Goal: Task Accomplishment & Management: Manage account settings

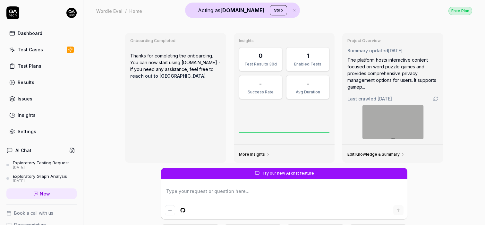
type textarea "*"
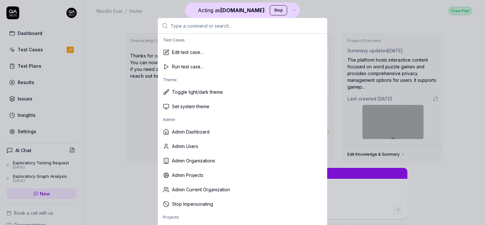
scroll to position [147, 0]
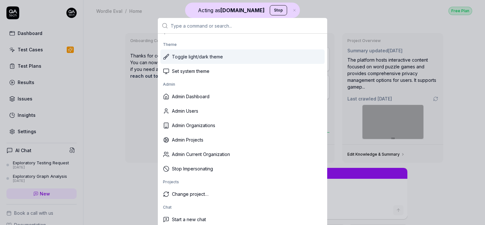
type input "u"
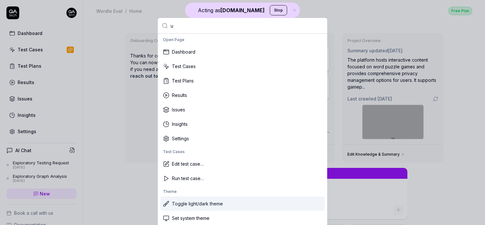
type textarea "*"
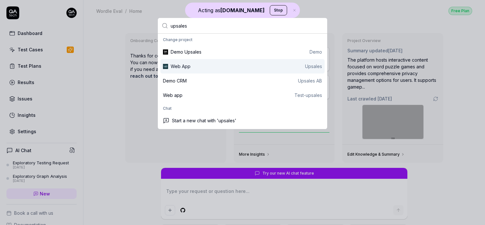
type input "upsales"
click at [219, 64] on div "Web App Upsales" at bounding box center [246, 66] width 151 height 7
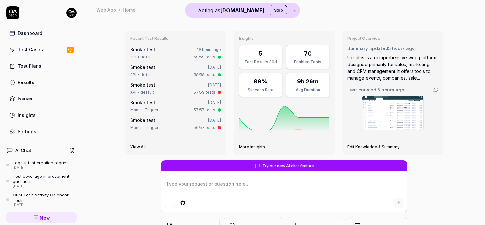
type textarea "*"
click at [32, 50] on div "Test Cases" at bounding box center [30, 49] width 25 height 7
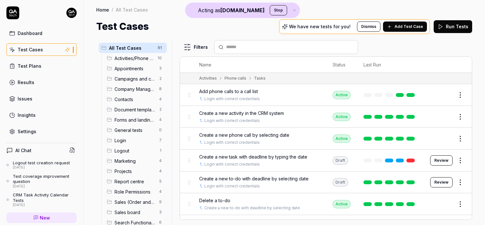
click at [419, 27] on span "Add Test Case" at bounding box center [409, 27] width 29 height 6
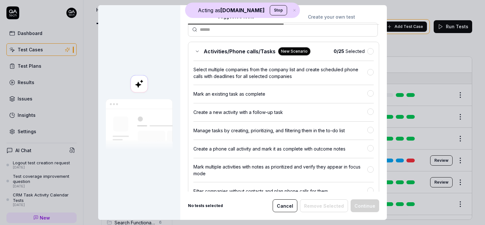
click at [336, 14] on div "Suggested tests Create your own test Select tests Our AI discovered the followi…" at bounding box center [283, 102] width 191 height 179
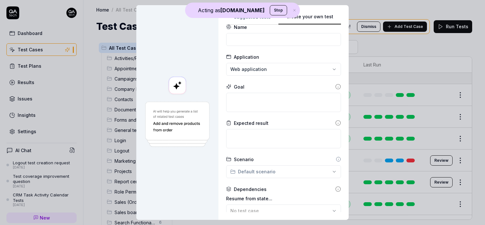
scroll to position [8, 0]
click at [259, 106] on textarea at bounding box center [283, 102] width 115 height 19
click at [236, 38] on input at bounding box center [283, 39] width 115 height 13
type input "Login to the site"
drag, startPoint x: 244, startPoint y: 105, endPoint x: 259, endPoint y: 64, distance: 43.8
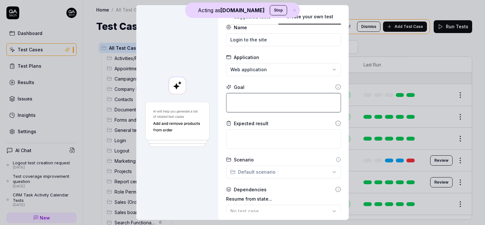
click at [244, 104] on textarea at bounding box center [283, 102] width 115 height 19
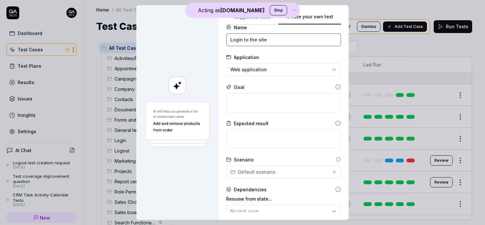
click at [262, 39] on input "Login to the site" at bounding box center [283, 39] width 115 height 13
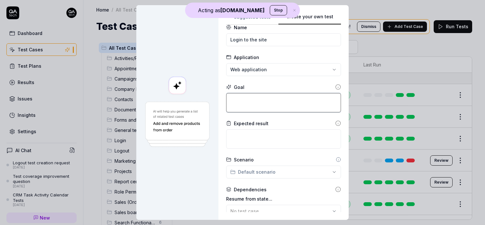
click at [247, 97] on textarea at bounding box center [283, 102] width 115 height 19
paste textarea "Login to the site"
type textarea "*"
type textarea "Login to the site"
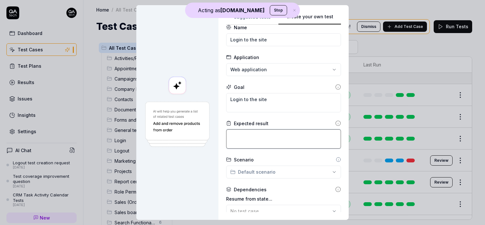
click at [248, 141] on textarea at bounding box center [283, 138] width 115 height 19
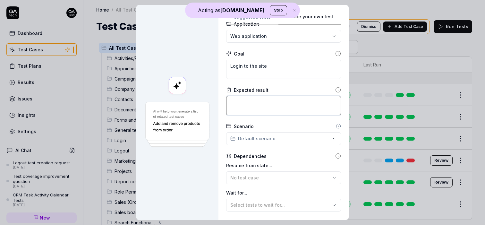
scroll to position [43, 0]
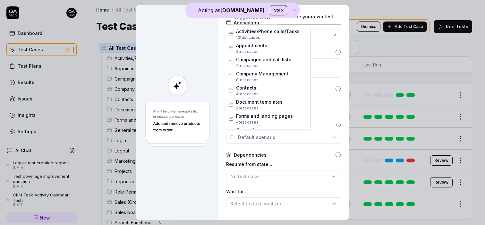
click at [248, 141] on div "**********" at bounding box center [242, 112] width 485 height 225
click at [205, 157] on div "**********" at bounding box center [242, 112] width 485 height 225
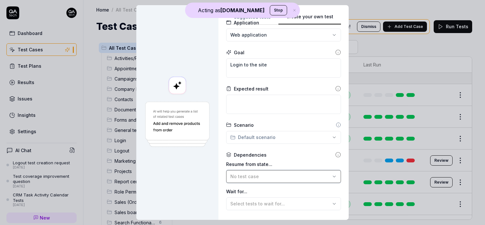
click at [251, 174] on span "No test case" at bounding box center [244, 176] width 29 height 5
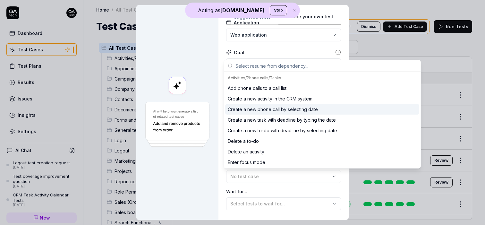
scroll to position [17, 0]
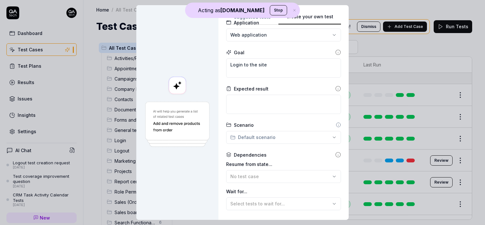
click at [214, 169] on div at bounding box center [177, 112] width 82 height 215
click at [252, 202] on span "Select tests to wait for..." at bounding box center [257, 203] width 55 height 5
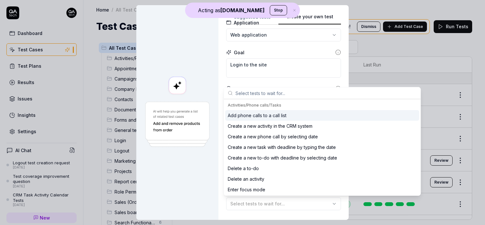
click at [301, 51] on div "Goal" at bounding box center [283, 52] width 115 height 7
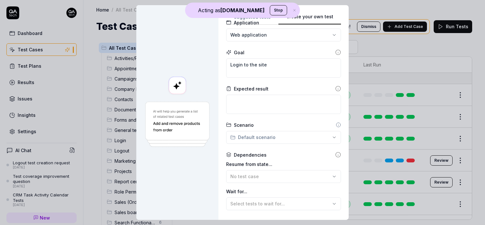
scroll to position [107, 0]
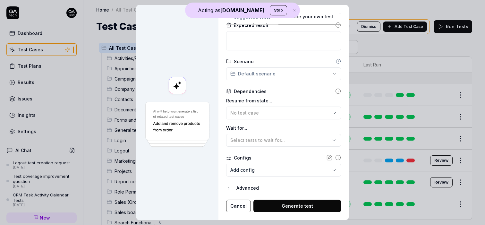
click at [307, 208] on button "Generate test" at bounding box center [298, 206] width 88 height 13
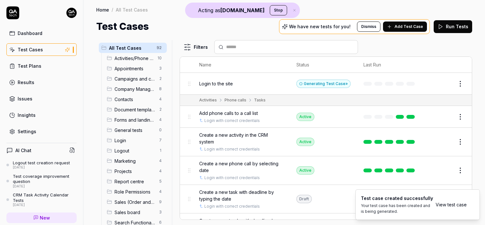
click at [452, 40] on div "Filters" at bounding box center [326, 47] width 293 height 14
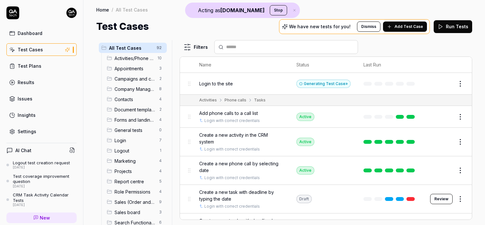
click at [457, 85] on html "Acting as QA.tech Stop Dashboard Test Cases Test Plans Results Issues Insights …" at bounding box center [242, 112] width 485 height 225
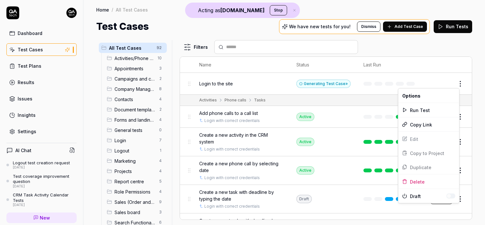
click at [440, 76] on html "Acting as QA.tech Stop Dashboard Test Cases Test Plans Results Issues Insights …" at bounding box center [242, 112] width 485 height 225
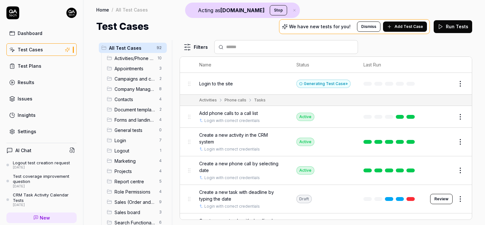
click at [441, 80] on button "Edit" at bounding box center [444, 84] width 15 height 10
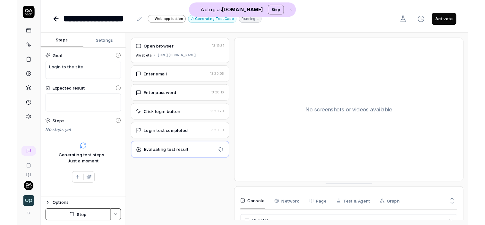
scroll to position [120, 0]
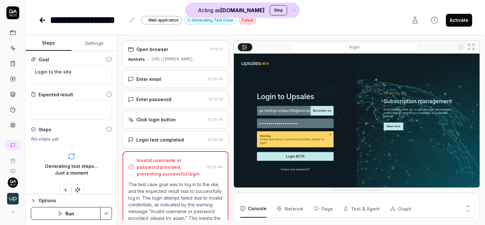
click at [13, 33] on icon at bounding box center [13, 33] width 6 height 6
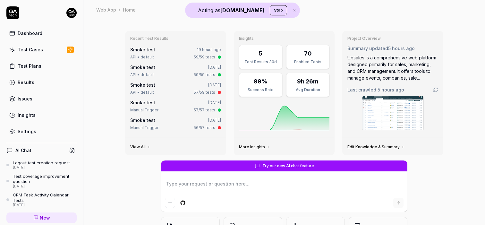
click at [25, 50] on div "Test Cases" at bounding box center [30, 49] width 25 height 7
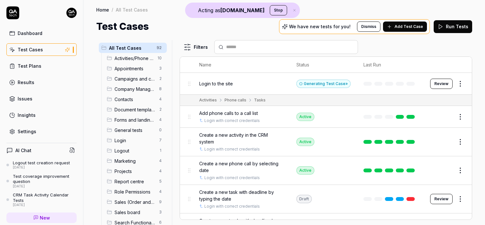
click at [405, 26] on span "Add Test Case" at bounding box center [409, 27] width 29 height 6
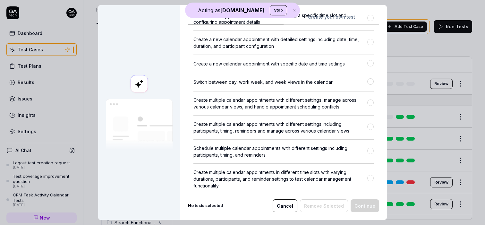
scroll to position [711, 0]
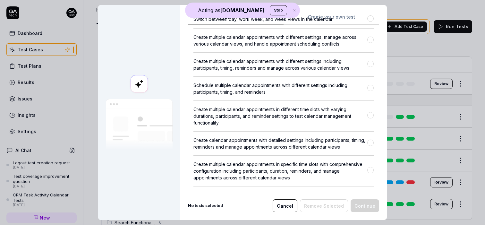
click at [326, 16] on button "Create your own test" at bounding box center [332, 19] width 96 height 12
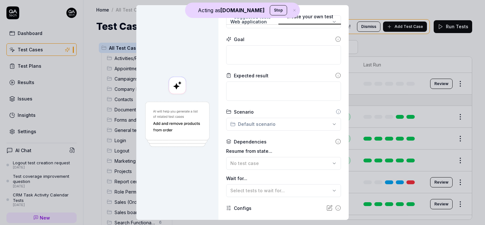
scroll to position [0, 0]
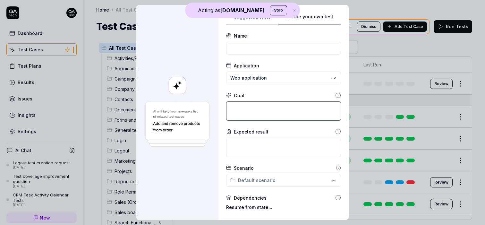
click at [234, 113] on textarea at bounding box center [283, 110] width 115 height 19
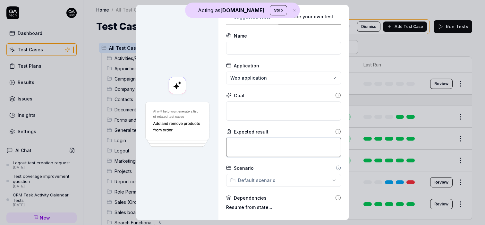
click at [236, 147] on textarea at bounding box center [283, 147] width 115 height 19
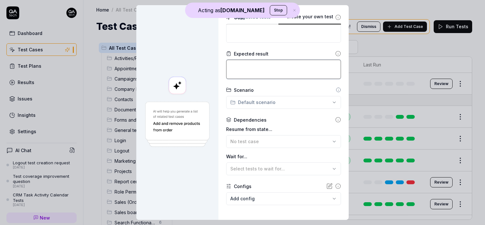
scroll to position [107, 0]
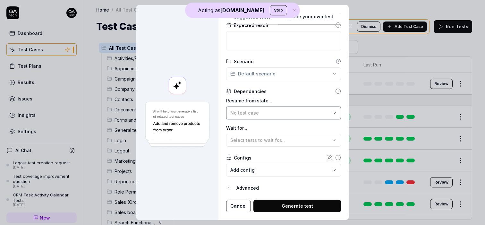
click at [246, 116] on button "No test case" at bounding box center [283, 113] width 115 height 13
click at [192, 170] on div at bounding box center [177, 112] width 82 height 215
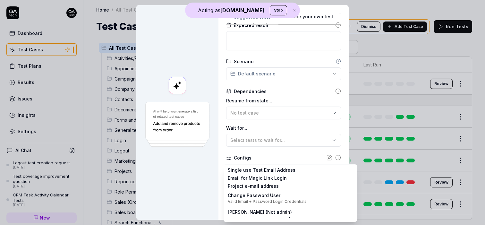
click at [254, 169] on body "Acting as QA.tech Stop Dashboard Test Cases Test Plans Results Issues Insights …" at bounding box center [242, 112] width 485 height 225
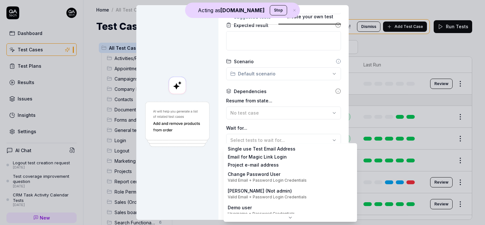
scroll to position [0, 0]
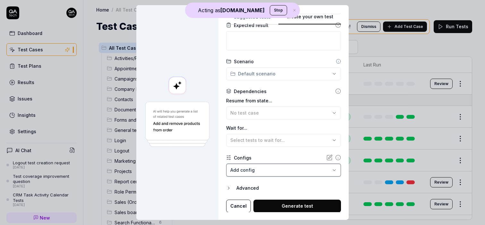
click at [208, 99] on div "**********" at bounding box center [242, 112] width 485 height 225
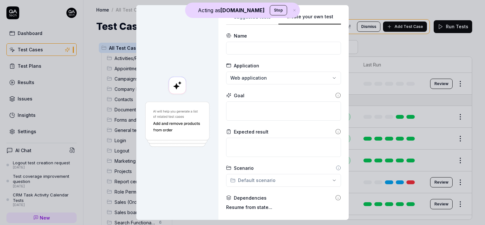
click at [247, 22] on button "Suggested tests" at bounding box center [252, 19] width 52 height 12
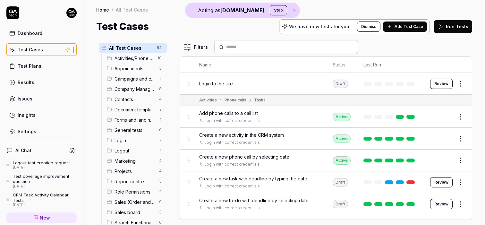
click at [456, 83] on html "Acting as QA.tech Stop Dashboard Test Cases Test Plans Results Issues Insights …" at bounding box center [242, 112] width 485 height 225
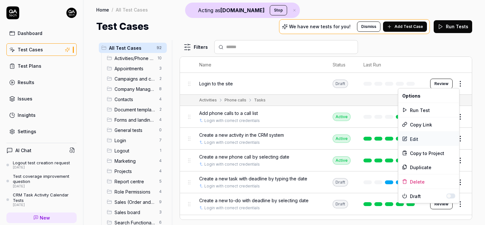
click at [421, 139] on div "Edit" at bounding box center [429, 139] width 61 height 14
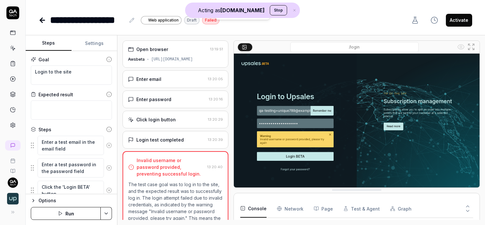
click at [180, 56] on div "Open browser 13:19:51 Awsbeta https://awsbeta.upsales.com" at bounding box center [176, 53] width 106 height 27
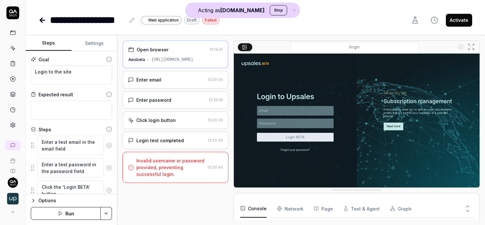
click at [173, 76] on div "Enter email 13:20:05" at bounding box center [176, 80] width 106 height 18
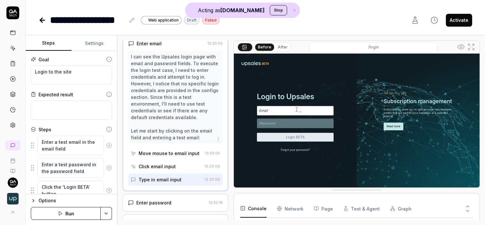
scroll to position [39, 0]
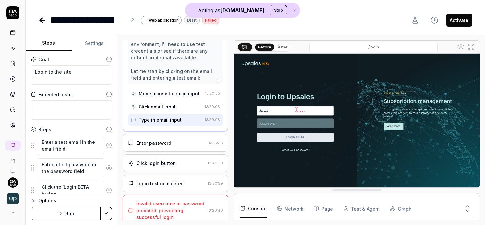
click at [165, 145] on div "Enter password" at bounding box center [153, 143] width 35 height 7
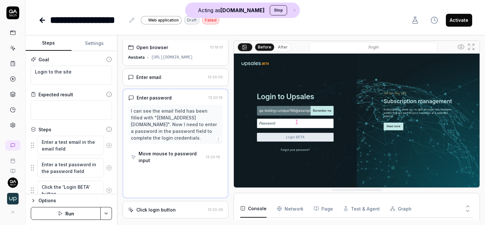
scroll to position [0, 0]
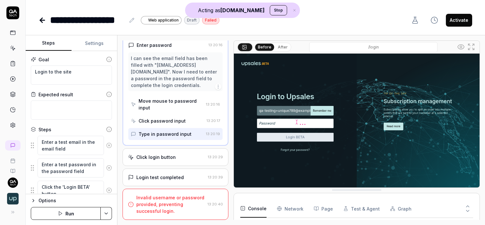
click at [172, 155] on div "Click login button 13:20:29" at bounding box center [176, 157] width 106 height 18
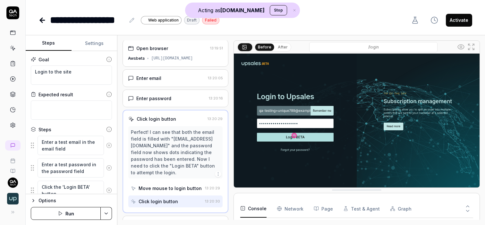
scroll to position [17, 0]
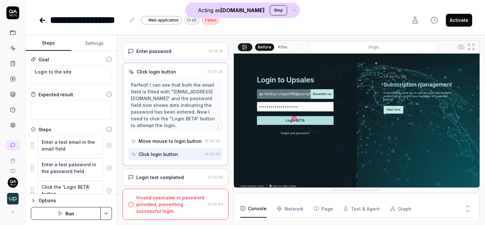
click at [176, 174] on div "Login test completed" at bounding box center [159, 177] width 47 height 7
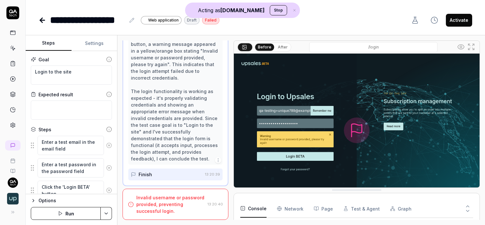
scroll to position [26, 0]
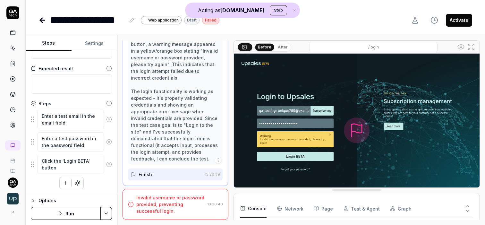
click at [60, 184] on button "button" at bounding box center [66, 183] width 12 height 12
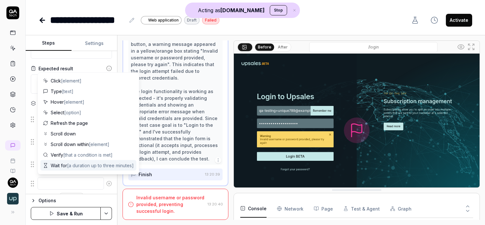
click at [65, 182] on textarea at bounding box center [71, 183] width 66 height 13
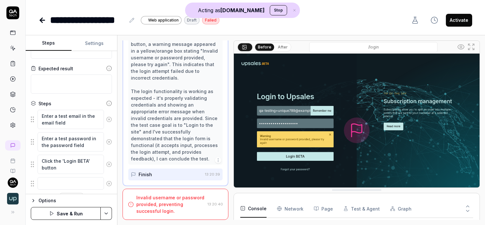
click at [78, 65] on div "Expected result" at bounding box center [71, 68] width 81 height 7
type textarea "*"
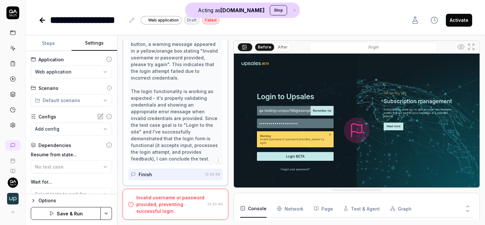
click at [98, 46] on button "Settings" at bounding box center [95, 43] width 46 height 15
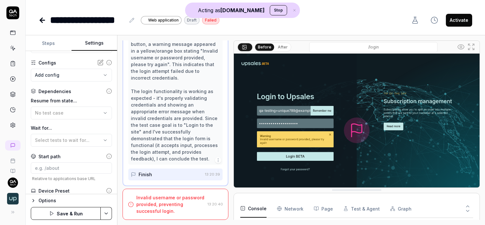
scroll to position [89, 0]
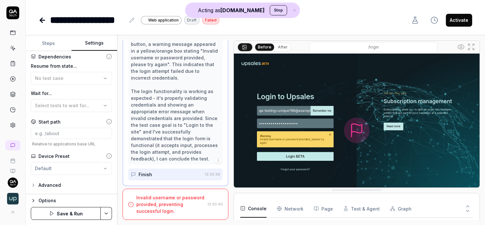
click at [53, 184] on div "Advanced" at bounding box center [50, 185] width 22 height 8
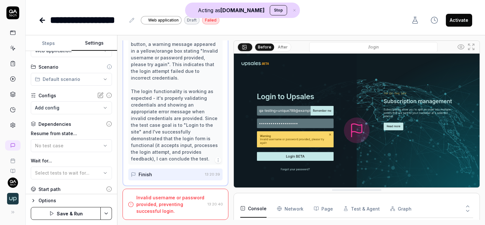
scroll to position [19, 0]
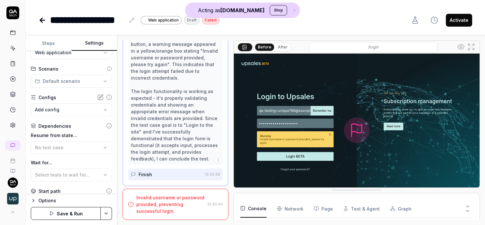
click at [65, 107] on body "**********" at bounding box center [242, 112] width 485 height 225
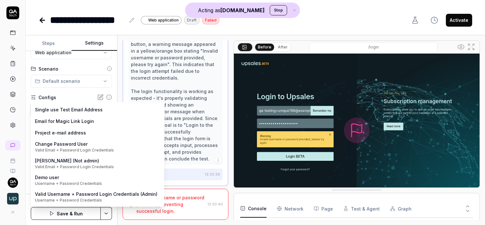
click at [58, 63] on html "**********" at bounding box center [242, 112] width 485 height 225
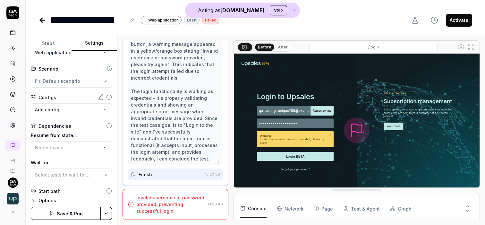
click at [59, 106] on body "**********" at bounding box center [242, 112] width 485 height 225
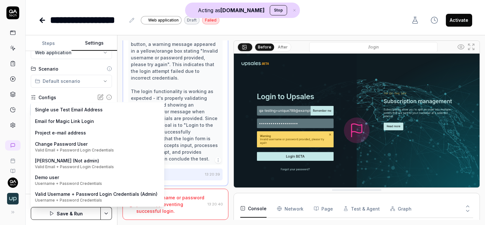
click at [18, 63] on html "**********" at bounding box center [242, 112] width 485 height 225
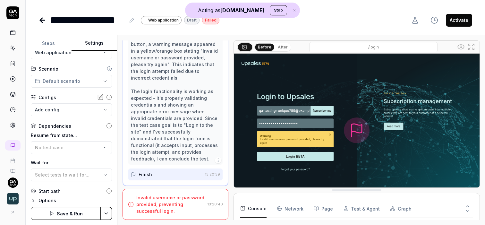
click at [13, 61] on rect at bounding box center [13, 61] width 2 height 1
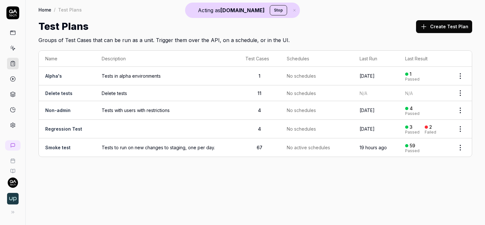
click at [83, 146] on td "Smoke test" at bounding box center [67, 147] width 56 height 18
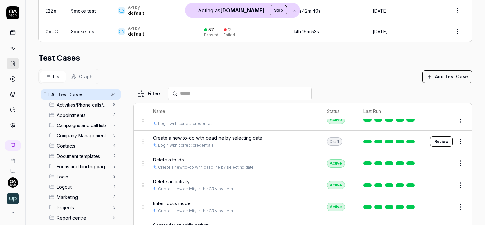
scroll to position [22, 0]
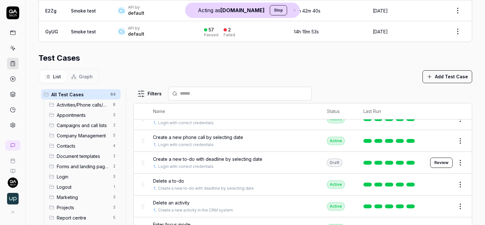
click at [12, 78] on icon at bounding box center [13, 79] width 6 height 6
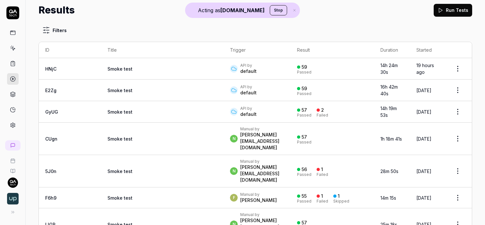
scroll to position [22, 0]
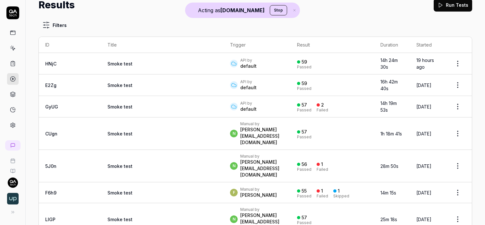
click at [267, 108] on div "API by default" at bounding box center [257, 107] width 54 height 12
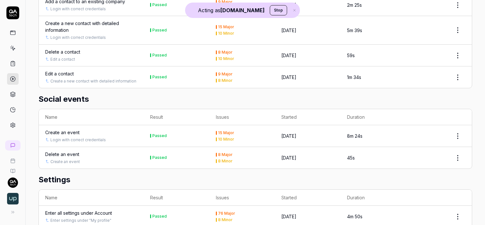
scroll to position [223, 0]
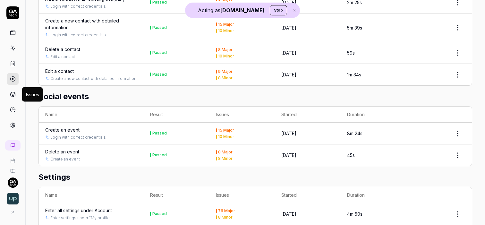
click at [11, 92] on icon at bounding box center [13, 94] width 6 height 6
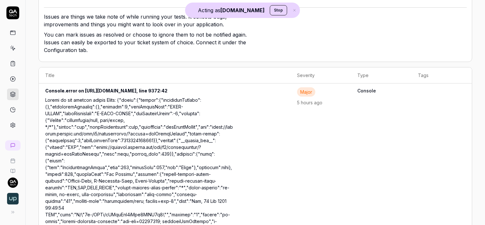
scroll to position [73, 0]
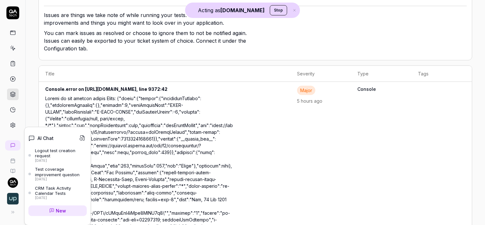
click at [13, 143] on icon at bounding box center [13, 145] width 4 height 4
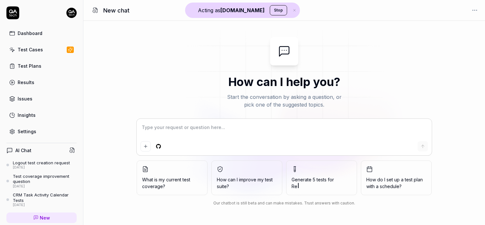
click at [30, 48] on div "Test Cases" at bounding box center [30, 49] width 25 height 7
click at [33, 65] on div "Test Plans" at bounding box center [30, 66] width 24 height 7
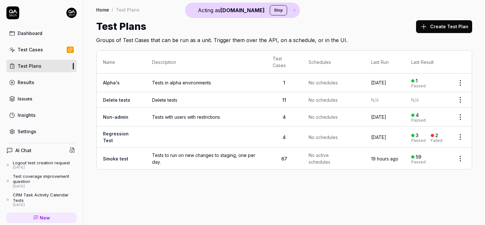
click at [131, 81] on td "Alpha's" at bounding box center [121, 82] width 49 height 19
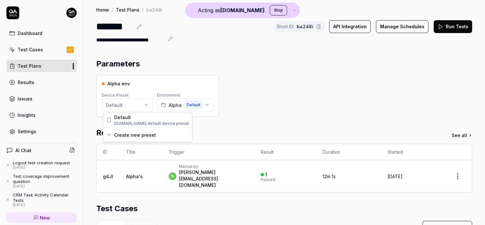
click at [130, 106] on html "**********" at bounding box center [242, 112] width 485 height 225
click at [177, 49] on html "**********" at bounding box center [242, 112] width 485 height 225
click at [24, 50] on div "Test Cases" at bounding box center [30, 49] width 25 height 7
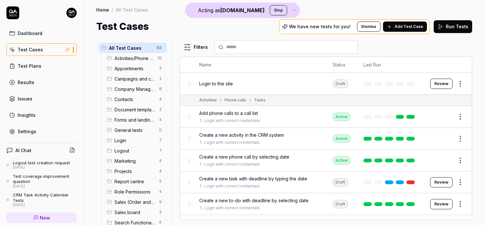
click at [39, 63] on div "Test Plans" at bounding box center [30, 66] width 24 height 7
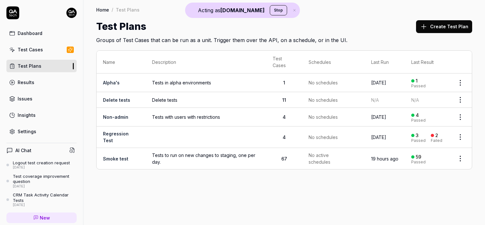
click at [34, 53] on link "Test Cases" at bounding box center [41, 49] width 70 height 13
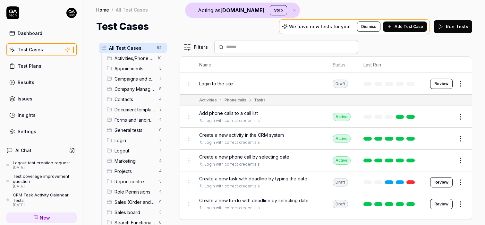
scroll to position [1, 0]
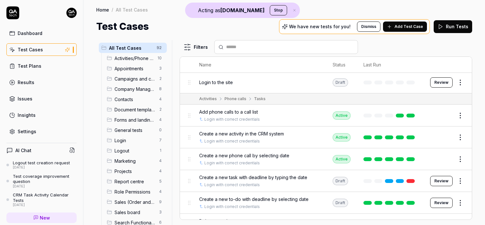
click at [26, 62] on link "Test Plans" at bounding box center [41, 66] width 70 height 13
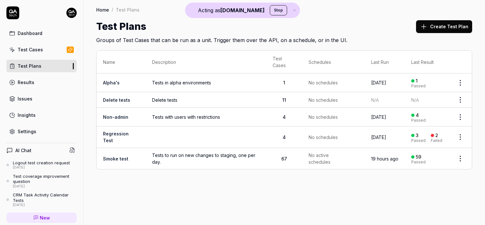
click at [137, 159] on td "Smoke test" at bounding box center [121, 158] width 49 height 21
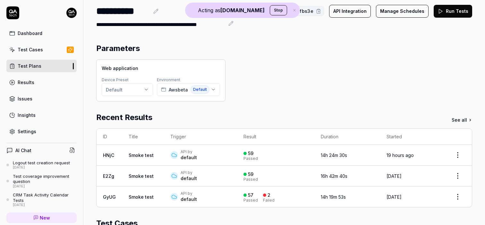
scroll to position [7, 0]
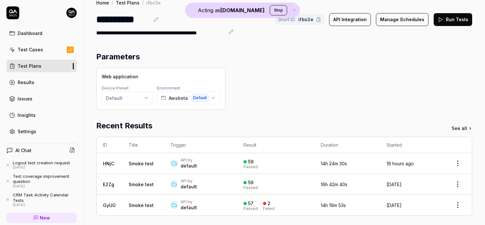
click at [21, 132] on div "Settings" at bounding box center [27, 131] width 19 height 7
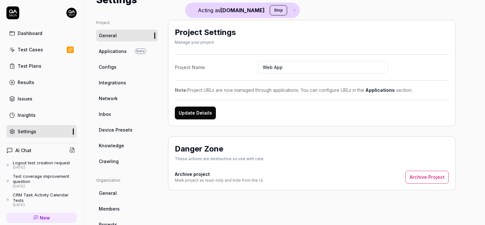
scroll to position [38, 0]
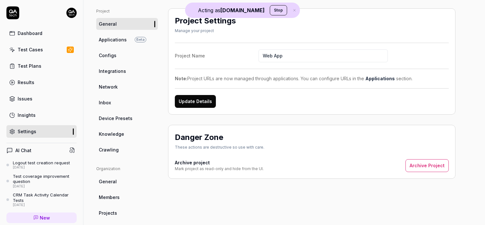
click at [120, 56] on link "Configs" at bounding box center [127, 55] width 62 height 12
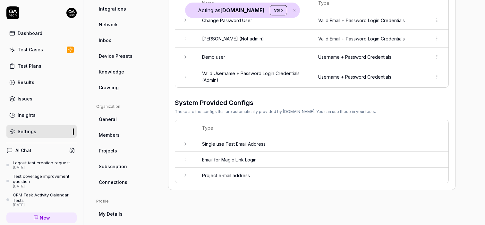
scroll to position [96, 0]
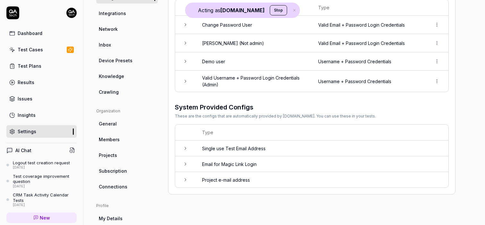
click at [109, 74] on span "Knowledge" at bounding box center [111, 76] width 25 height 7
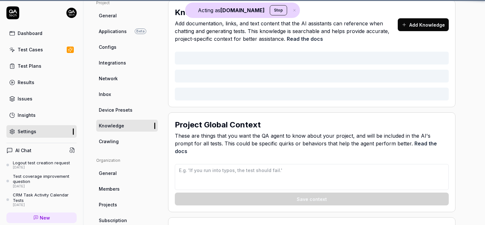
type textarea "*"
type textarea "## QA AI Agent Context for Upsales ### Data Input Rules - When generating names…"
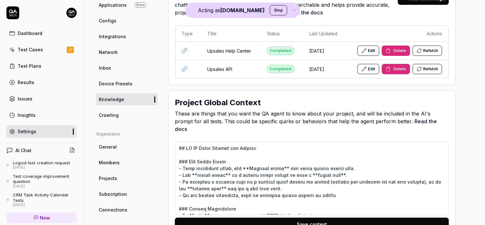
scroll to position [72, 0]
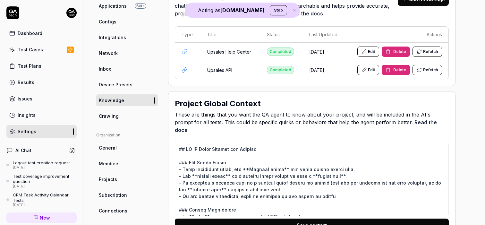
click at [32, 50] on div "Test Cases" at bounding box center [30, 49] width 25 height 7
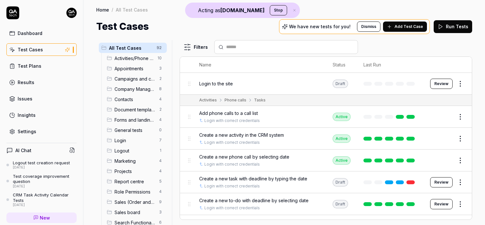
click at [41, 59] on div "Dashboard Test Cases Test Plans Results Issues Insights Settings" at bounding box center [41, 82] width 70 height 111
click at [43, 49] on link "Test Cases" at bounding box center [41, 49] width 70 height 13
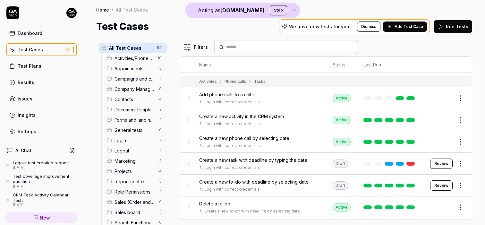
scroll to position [19, 0]
click at [409, 23] on button "Add Test Case" at bounding box center [405, 27] width 44 height 10
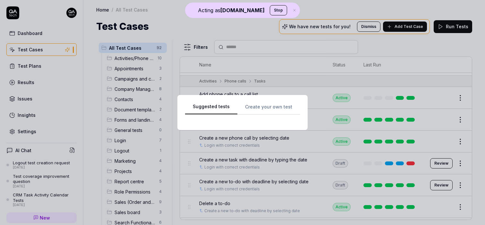
scroll to position [0, 0]
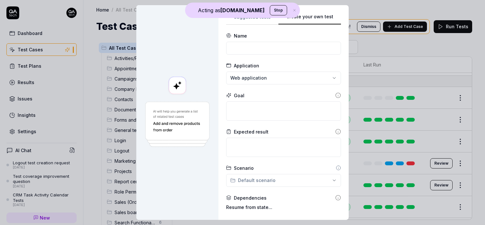
click at [332, 16] on button "Create your own test" at bounding box center [310, 19] width 63 height 12
click at [240, 106] on textarea at bounding box center [283, 110] width 115 height 19
type textarea "*"
type textarea "O"
type textarea "*"
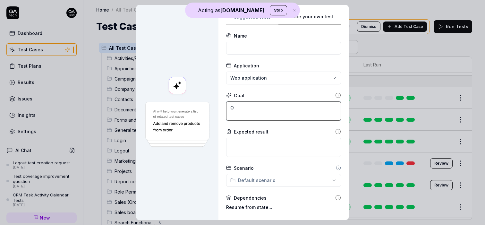
type textarea "Or"
type textarea "*"
type textarea "Orn"
type textarea "*"
type textarea "Orna"
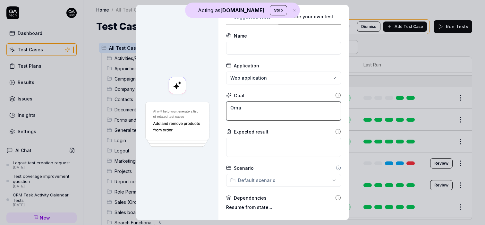
type textarea "*"
type textarea "Orn"
type textarea "*"
type textarea "Or"
type textarea "*"
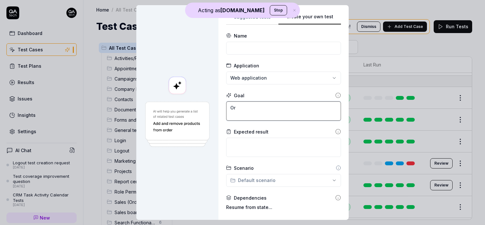
type textarea "Ora"
type textarea "*"
type textarea "Oran"
type textarea "*"
type textarea "Orang"
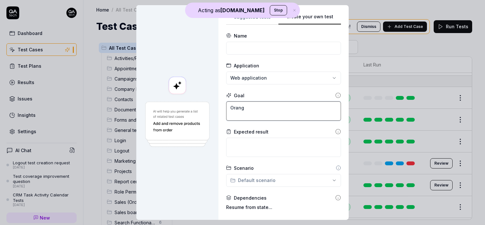
type textarea "*"
type textarea "Orange"
type textarea "*"
type textarea "Oranges"
type textarea "*"
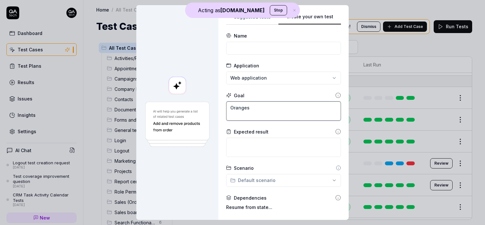
type textarea "Oranges"
type textarea "*"
type textarea "Oranges s"
type textarea "*"
type textarea "Oranges sh"
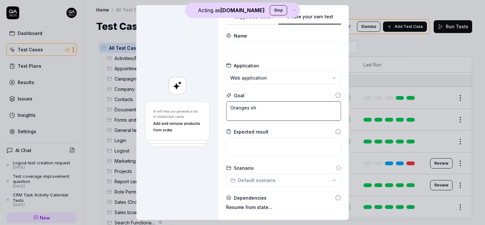
type textarea "*"
type textarea "Oranges sho"
type textarea "*"
type textarea "Oranges shou"
type textarea "*"
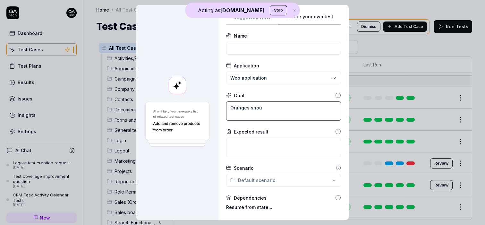
type textarea "Oranges shoul"
type textarea "*"
type textarea "Oranges should"
type textarea "*"
type textarea "Oranges should"
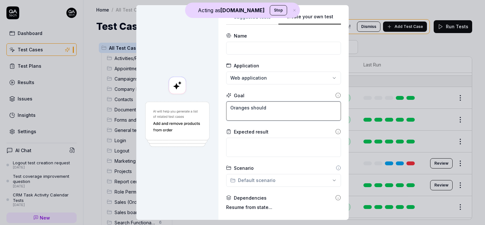
type textarea "*"
type textarea "Oranges should b"
type textarea "*"
type textarea "Oranges should be"
type textarea "*"
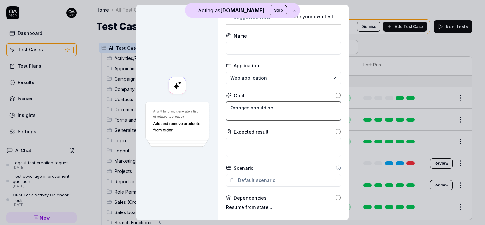
type textarea "Oranges should be"
type textarea "*"
type textarea "Oranges should be r"
type textarea "*"
type textarea "Oranges should be ru"
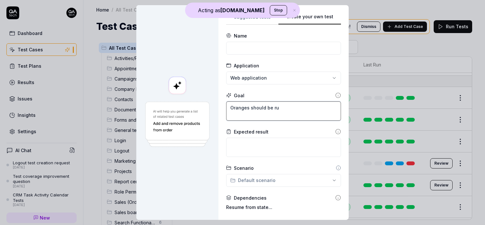
type textarea "*"
type textarea "Oranges should be run"
type textarea "*"
type textarea "Oranges should be run"
type textarea "*"
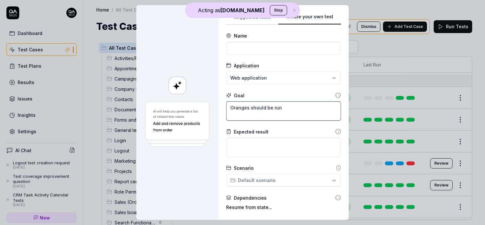
type textarea "Oranges should be run a"
type textarea "*"
type textarea "Oranges should be run af"
type textarea "*"
type textarea "Oranges should be run aft"
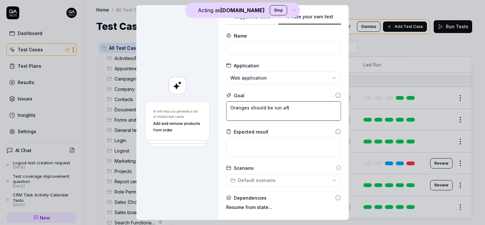
type textarea "*"
type textarea "Oranges should be run afte"
type textarea "*"
type textarea "Oranges should be run after"
type textarea "*"
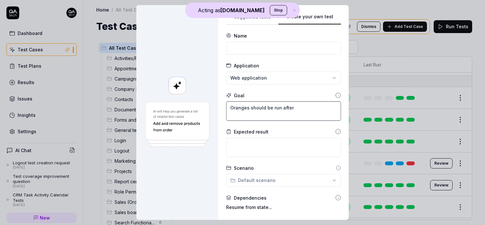
type textarea "Oranges should be run after"
type textarea "*"
type textarea "Oranges should be run after w"
type textarea "*"
type textarea "Oranges should be run after wh"
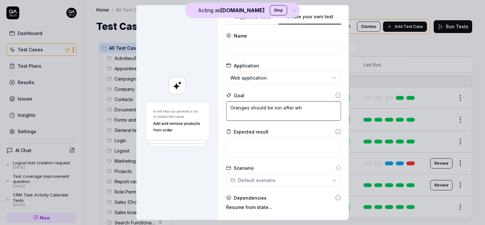
type textarea "*"
type textarea "Oranges should be run after wha"
type textarea "*"
type textarea "Oranges should be run after what"
type textarea "*"
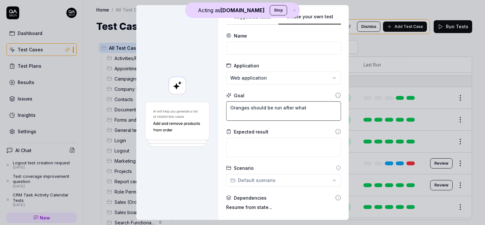
type textarea "Oranges should be run after whate"
type textarea "*"
type textarea "Oranges should be run after whatev"
type textarea "*"
type textarea "Oranges should be run after whateve"
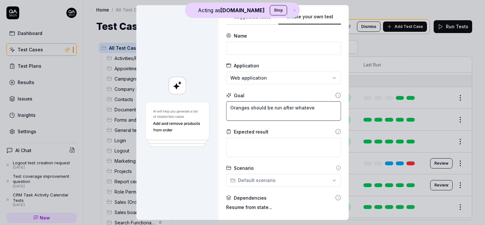
type textarea "*"
type textarea "Oranges should be run after whatever"
type textarea "*"
type textarea "Oranges should be run after whatever"
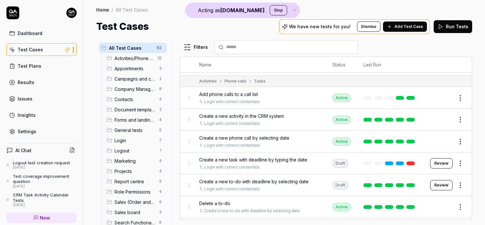
click at [243, 95] on span "Add phone calls to a call list" at bounding box center [228, 94] width 59 height 7
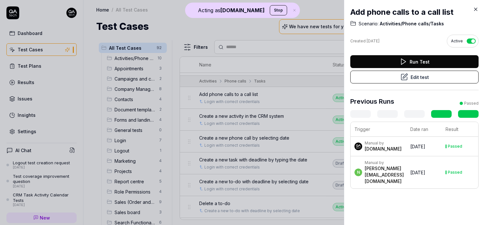
click at [476, 8] on icon at bounding box center [476, 9] width 6 height 6
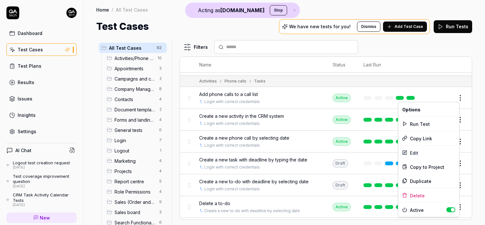
click at [456, 99] on html "Acting as QA.tech Stop Dashboard Test Cases Test Plans Results Issues Insights …" at bounding box center [242, 112] width 485 height 225
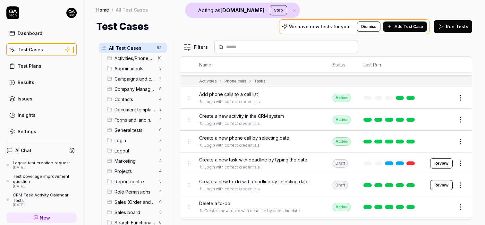
click at [444, 99] on html "Acting as QA.tech Stop Dashboard Test Cases Test Plans Results Issues Insights …" at bounding box center [242, 112] width 485 height 225
click at [443, 98] on button "Edit" at bounding box center [444, 98] width 15 height 10
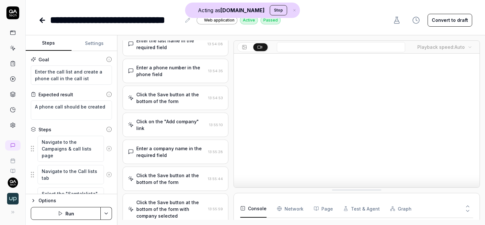
type textarea "*"
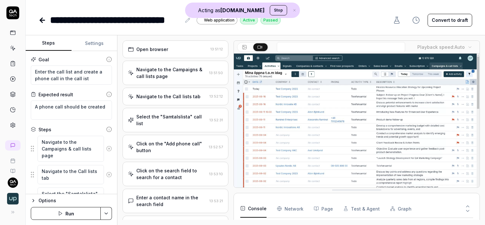
click at [44, 20] on icon at bounding box center [42, 20] width 4 height 0
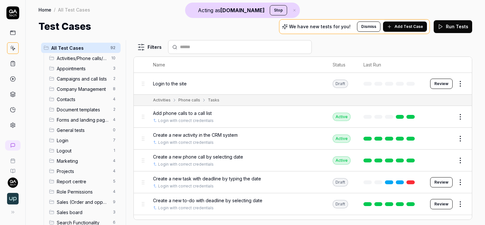
click at [12, 121] on link at bounding box center [13, 125] width 12 height 12
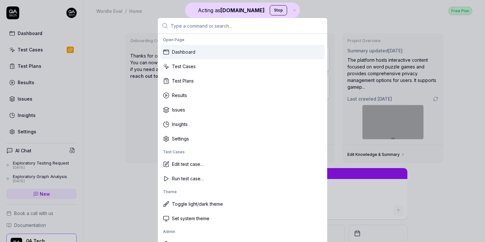
type textarea "*"
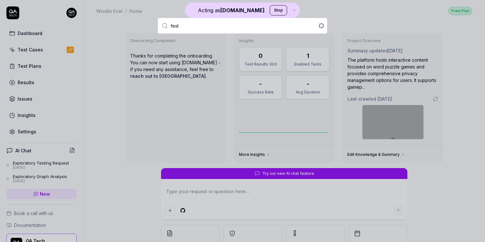
type input "festi"
type textarea "*"
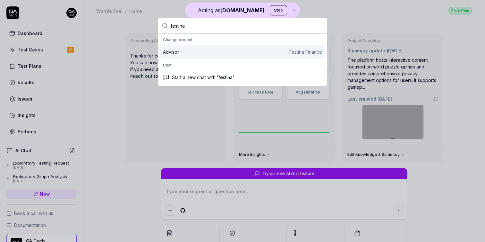
type input "festina"
click at [202, 49] on div "Advisor Festina Finance" at bounding box center [242, 51] width 159 height 7
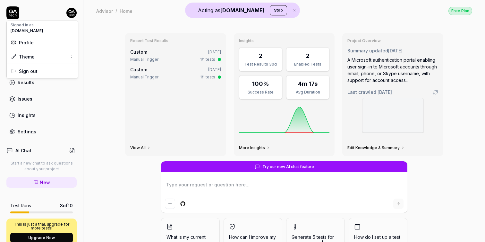
click at [70, 11] on html "Acting as QA.tech Stop Dashboard Test Cases Test Plans Results Issues Insights …" at bounding box center [242, 121] width 485 height 242
click at [71, 11] on html "Acting as QA.tech Stop Dashboard Test Cases Test Plans Results Issues Insights …" at bounding box center [242, 121] width 485 height 242
click at [270, 13] on button "Stop" at bounding box center [278, 10] width 17 height 10
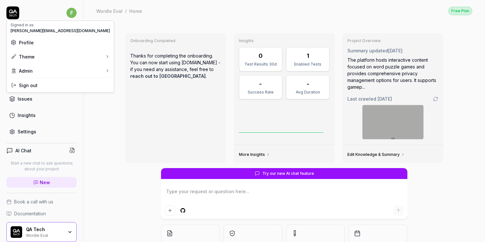
click at [65, 12] on html "f Dashboard Test Cases Test Plans Results Issues Insights Settings AI Chat Star…" at bounding box center [242, 121] width 485 height 242
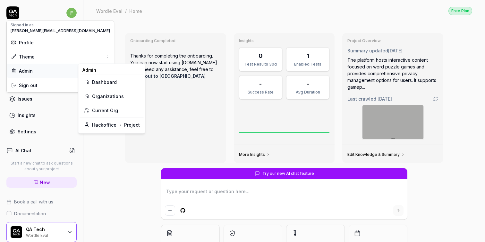
click at [29, 70] on div "Admin" at bounding box center [22, 70] width 22 height 7
type textarea "*"
click at [105, 96] on link "Organizations" at bounding box center [112, 96] width 56 height 14
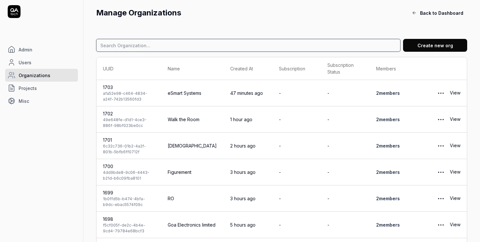
click at [185, 42] on input at bounding box center [248, 45] width 305 height 13
type input "festina"
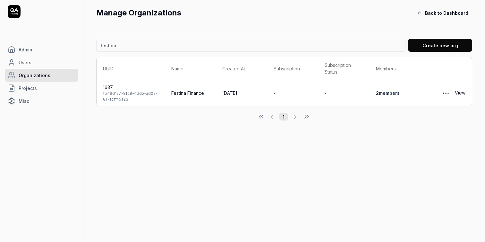
click at [155, 96] on div "fb49d127-8fc8-4dd5-ad02-817fcff45a23" at bounding box center [131, 97] width 56 height 12
click at [454, 93] on div "View" at bounding box center [446, 93] width 39 height 13
click at [457, 93] on link "View" at bounding box center [460, 93] width 11 height 13
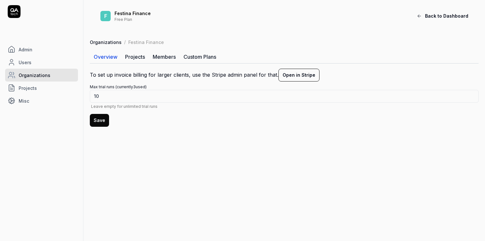
click at [138, 56] on link "Projects" at bounding box center [135, 56] width 28 height 13
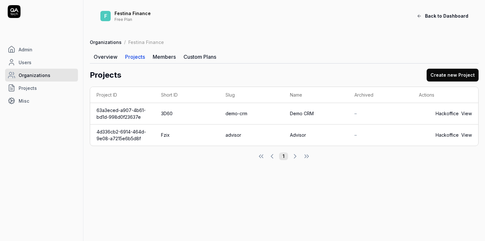
click at [197, 57] on link "Custom Plans" at bounding box center [200, 56] width 40 height 13
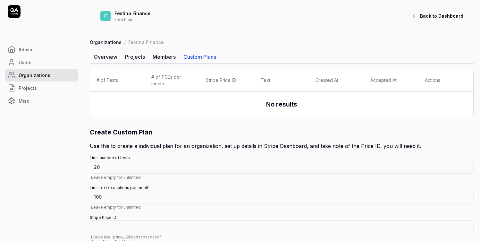
type textarea "*"
click at [171, 59] on link "Members" at bounding box center [164, 56] width 31 height 13
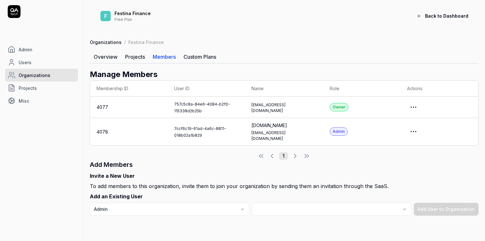
click at [98, 55] on link "Overview" at bounding box center [105, 56] width 31 height 13
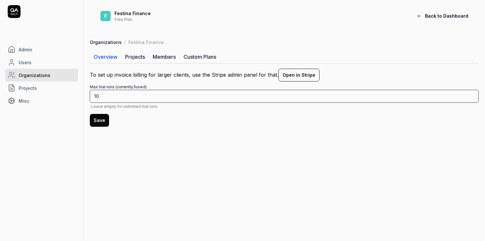
click at [125, 93] on input "10" at bounding box center [284, 96] width 389 height 13
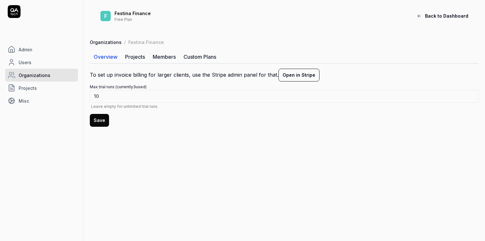
click at [196, 57] on link "Custom Plans" at bounding box center [200, 56] width 40 height 13
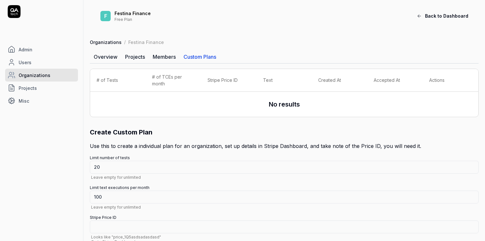
click at [103, 59] on link "Overview" at bounding box center [105, 56] width 31 height 13
type textarea "*"
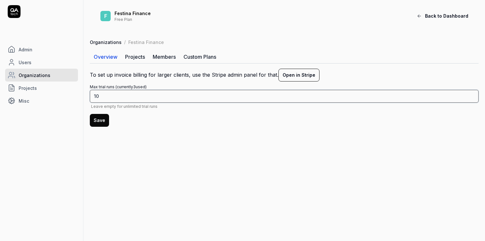
click at [115, 97] on input "10" at bounding box center [284, 96] width 389 height 13
type input "100"
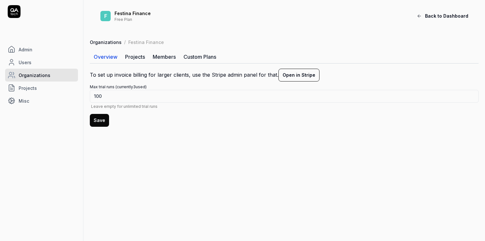
click at [102, 117] on button "Save" at bounding box center [99, 120] width 19 height 13
click at [30, 49] on span "Admin" at bounding box center [26, 49] width 14 height 7
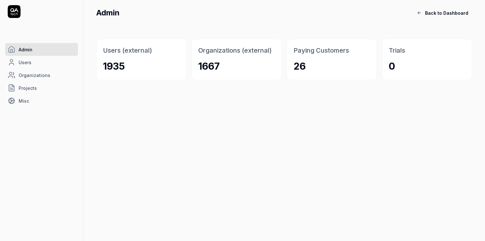
click at [47, 66] on link "Users" at bounding box center [41, 62] width 73 height 13
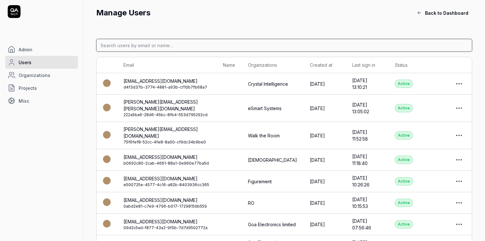
click at [154, 47] on input at bounding box center [284, 45] width 376 height 13
click at [168, 46] on input at bounding box center [284, 45] width 376 height 13
type input "vlad haidan"
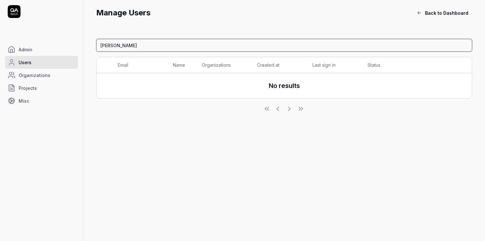
click at [164, 50] on input "vlad haidan" at bounding box center [284, 45] width 376 height 13
type input "vlad"
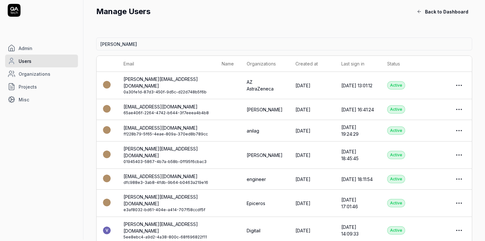
scroll to position [2, 0]
click at [261, 85] on link "AstraZeneca" at bounding box center [260, 88] width 27 height 7
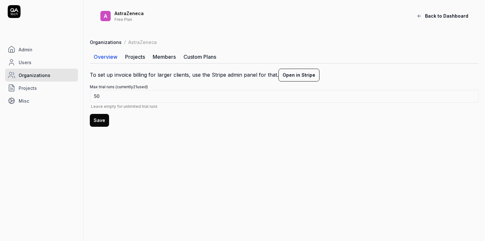
click at [169, 56] on link "Members" at bounding box center [164, 56] width 31 height 13
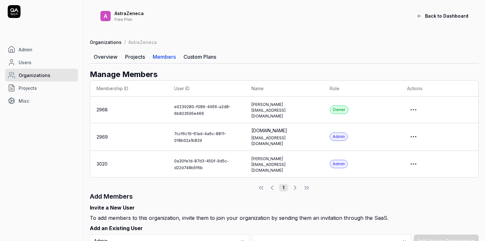
click at [113, 56] on link "Overview" at bounding box center [105, 56] width 31 height 13
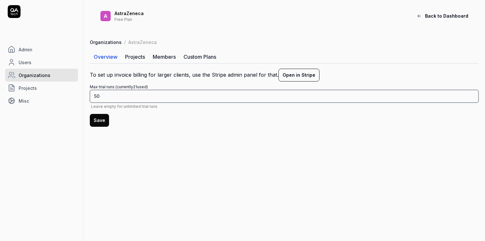
click at [135, 97] on input "50" at bounding box center [284, 96] width 389 height 13
type input "100"
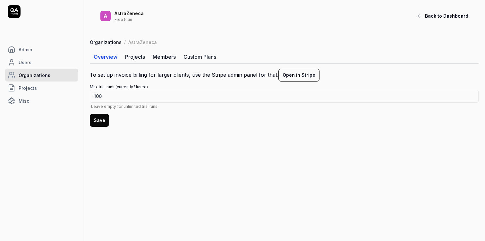
click at [107, 123] on button "Save" at bounding box center [99, 120] width 19 height 13
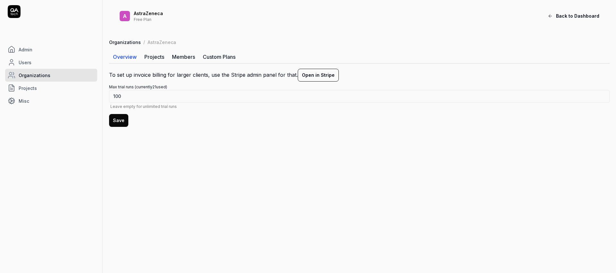
click at [28, 47] on span "Admin" at bounding box center [26, 49] width 14 height 7
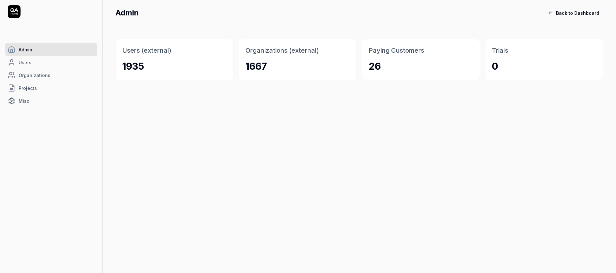
click at [25, 48] on span "Admin" at bounding box center [26, 49] width 14 height 7
click at [485, 10] on span "Back to Dashboard" at bounding box center [577, 13] width 43 height 7
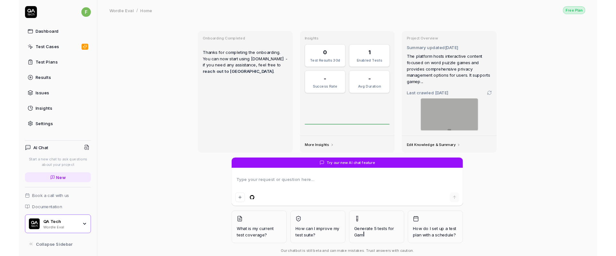
scroll to position [13, 0]
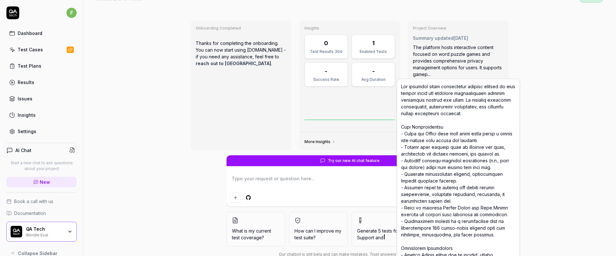
click at [443, 49] on div "The platform hosts interactive content focused on word puzzle games and provide…" at bounding box center [458, 61] width 91 height 34
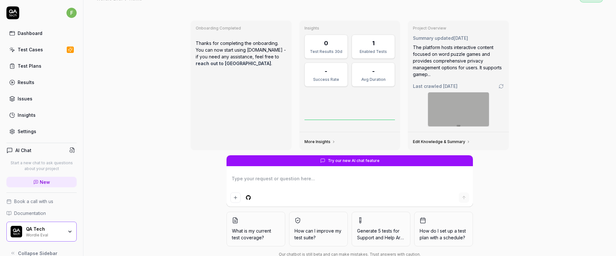
click at [440, 106] on img at bounding box center [458, 109] width 61 height 34
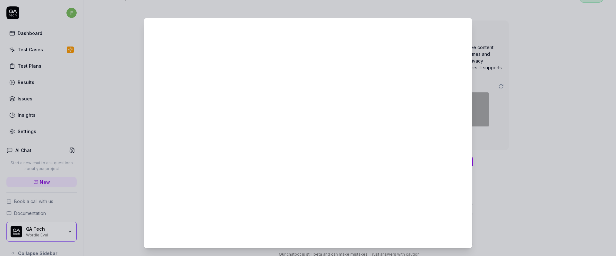
scroll to position [0, 0]
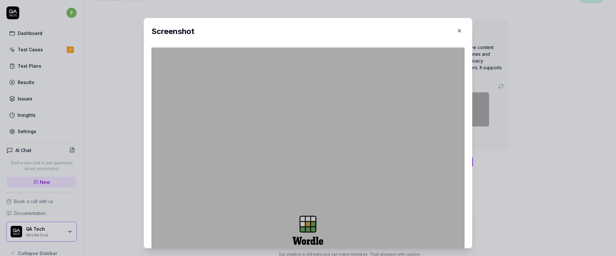
click at [460, 29] on icon "button" at bounding box center [460, 31] width 6 height 6
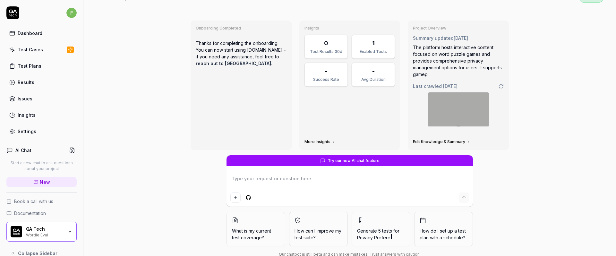
click at [33, 130] on div "Settings" at bounding box center [27, 131] width 19 height 7
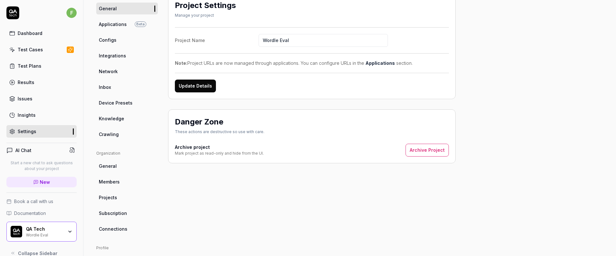
scroll to position [56, 0]
click at [108, 132] on span "Crawling" at bounding box center [109, 134] width 20 height 7
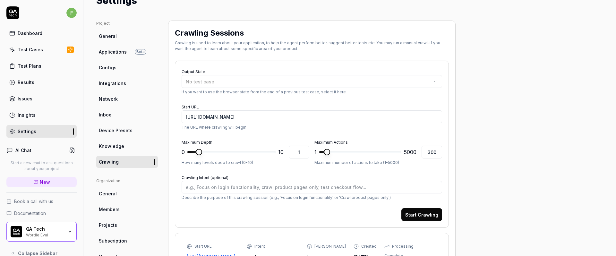
scroll to position [56, 0]
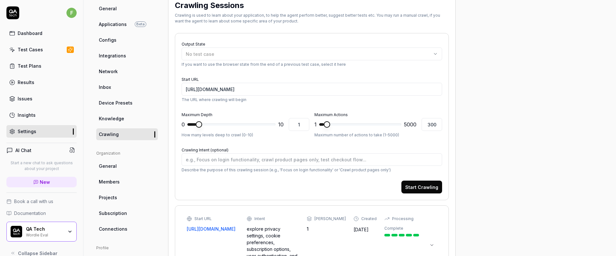
click at [117, 34] on link "Configs" at bounding box center [127, 40] width 62 height 12
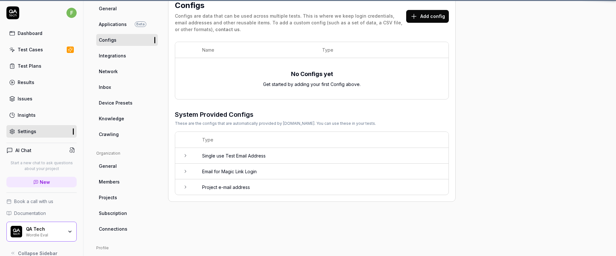
scroll to position [48, 0]
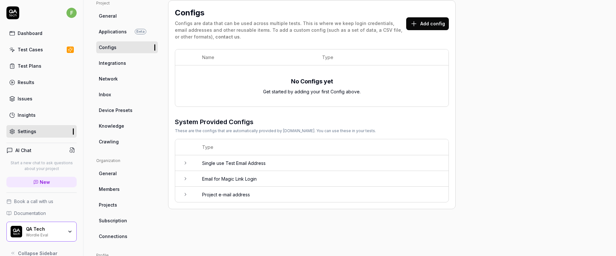
click at [119, 126] on span "Knowledge" at bounding box center [111, 126] width 25 height 7
type textarea "*"
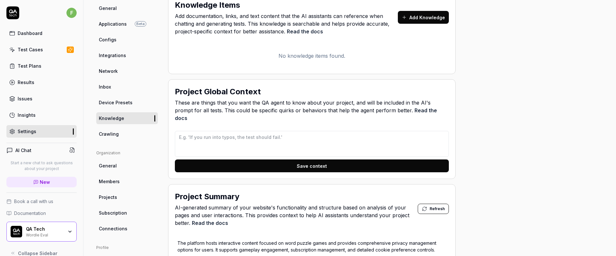
scroll to position [62, 0]
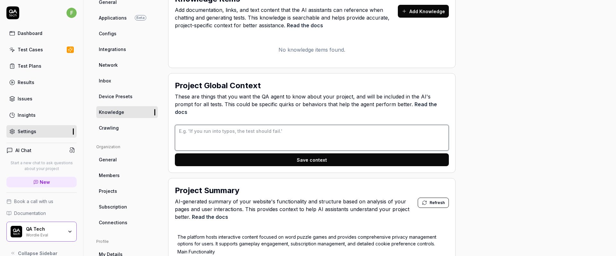
click at [255, 137] on textarea at bounding box center [312, 138] width 274 height 26
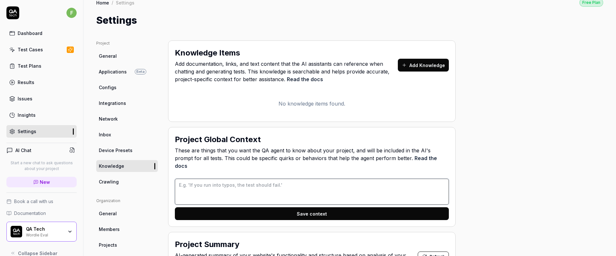
scroll to position [0, 0]
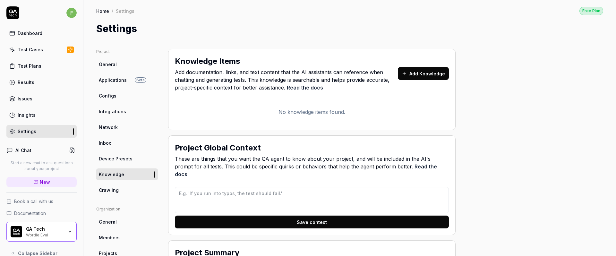
click at [41, 55] on link "Test Cases" at bounding box center [41, 49] width 70 height 13
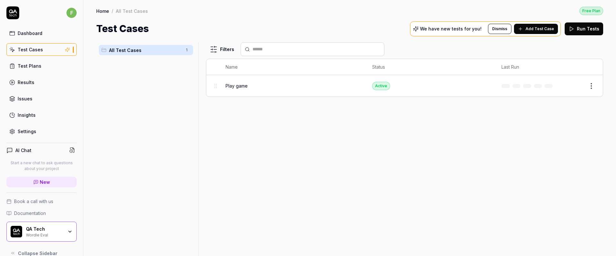
click at [25, 148] on h4 "AI Chat" at bounding box center [23, 150] width 16 height 7
click at [42, 180] on span "New" at bounding box center [45, 182] width 10 height 7
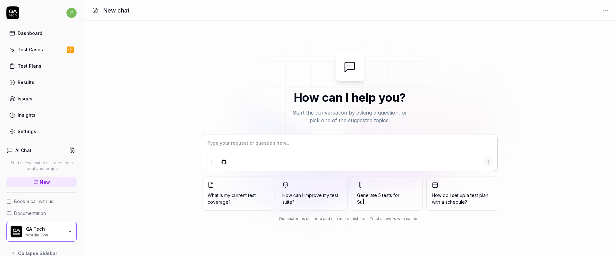
click at [51, 65] on link "Test Plans" at bounding box center [41, 66] width 70 height 13
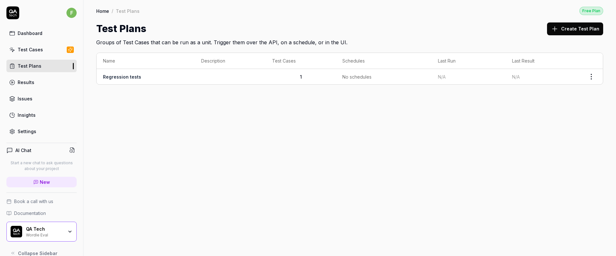
click at [49, 52] on link "Test Cases" at bounding box center [41, 49] width 70 height 13
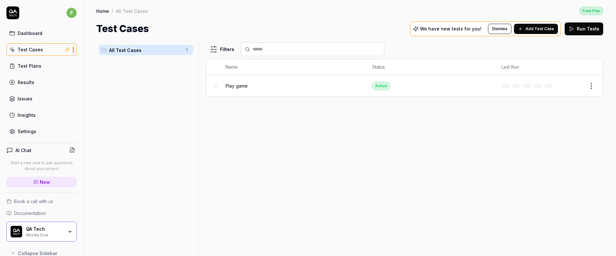
click at [259, 84] on div "Play game" at bounding box center [293, 85] width 134 height 7
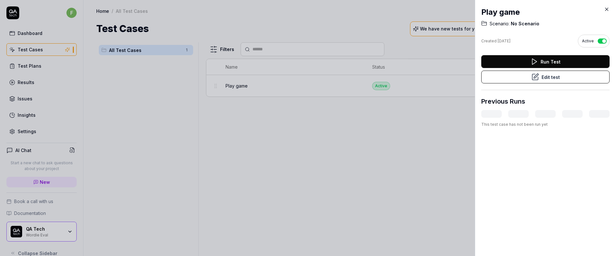
click at [493, 73] on button "Edit test" at bounding box center [545, 77] width 128 height 13
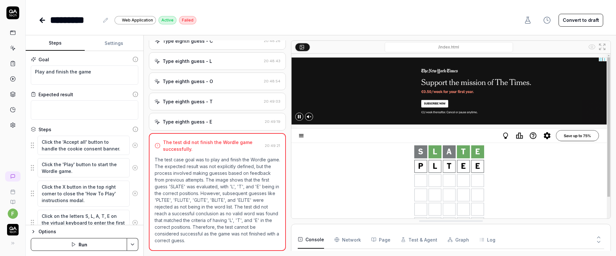
scroll to position [140, 0]
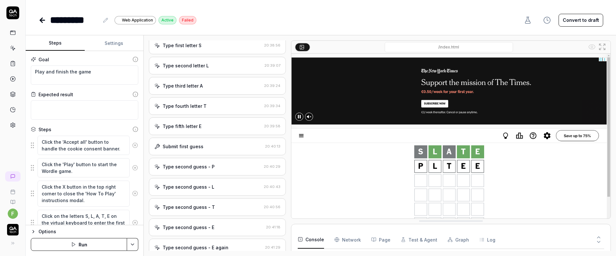
click at [212, 74] on div "Type second letter L 20:39:07" at bounding box center [217, 66] width 137 height 18
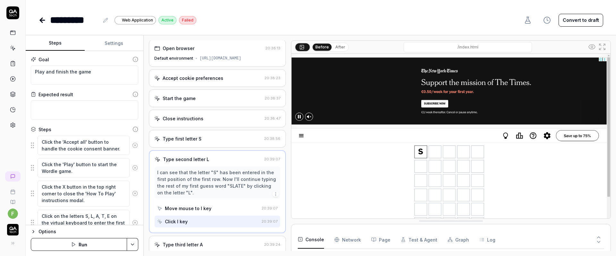
scroll to position [0, 0]
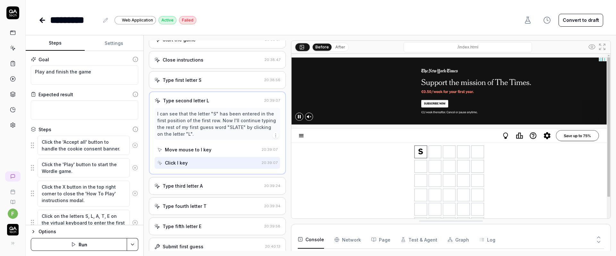
click at [210, 189] on div "Type third letter A" at bounding box center [207, 186] width 107 height 7
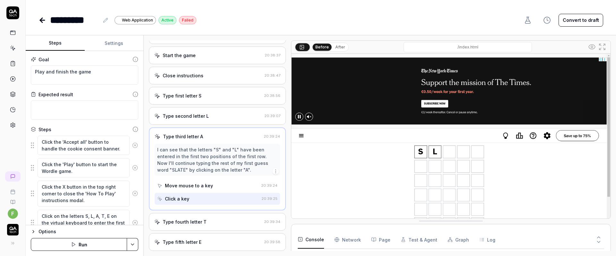
click at [212, 225] on div "Type fourth letter T" at bounding box center [207, 222] width 107 height 7
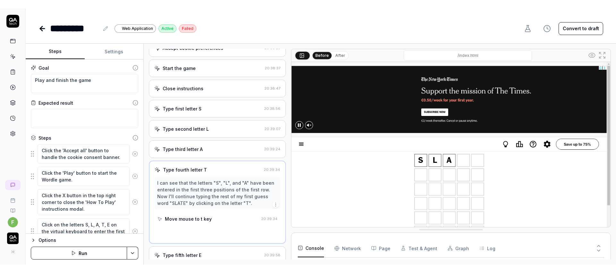
scroll to position [40, 0]
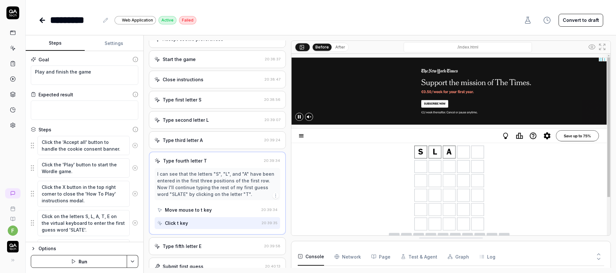
type textarea "*"
